Goal: Find specific page/section: Find specific page/section

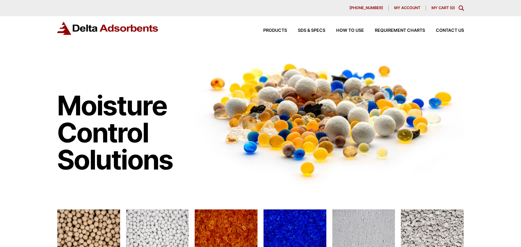
click at [459, 8] on icon "Toggle Modal Content" at bounding box center [460, 7] width 5 height 5
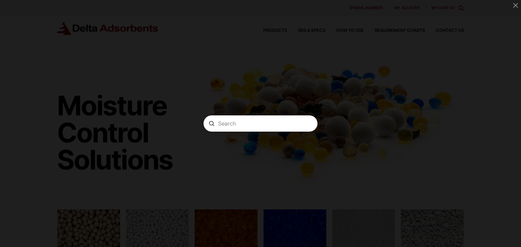
click at [274, 125] on input "Search" at bounding box center [260, 123] width 85 height 7
type input "abghcaf"
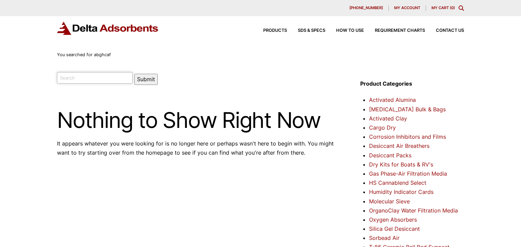
click at [101, 79] on input "search" at bounding box center [95, 78] width 76 height 12
type input "ABGMSR"
click at [135, 81] on button "Submit" at bounding box center [145, 79] width 23 height 11
click at [280, 31] on span "Products" at bounding box center [275, 30] width 24 height 4
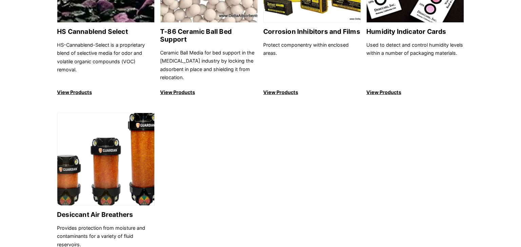
scroll to position [716, 0]
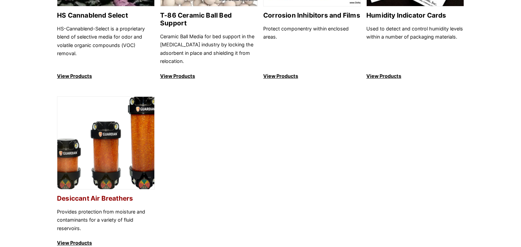
click at [125, 195] on h2 "Desiccant Air Breathers" at bounding box center [106, 199] width 98 height 8
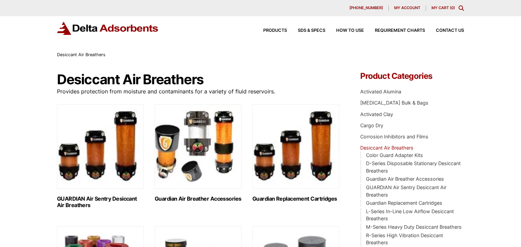
click at [465, 10] on div "630-980-5205 My account My Cart ( 0 )" at bounding box center [260, 8] width 521 height 16
click at [460, 8] on icon "Toggle Modal Content" at bounding box center [460, 7] width 5 height 5
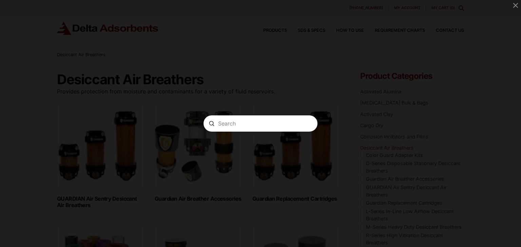
paste input "ABGHCAF-1"
type input "ABGHCAF-1"
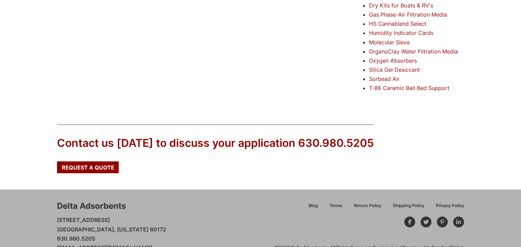
scroll to position [178, 0]
